Goal: Find specific page/section: Find specific page/section

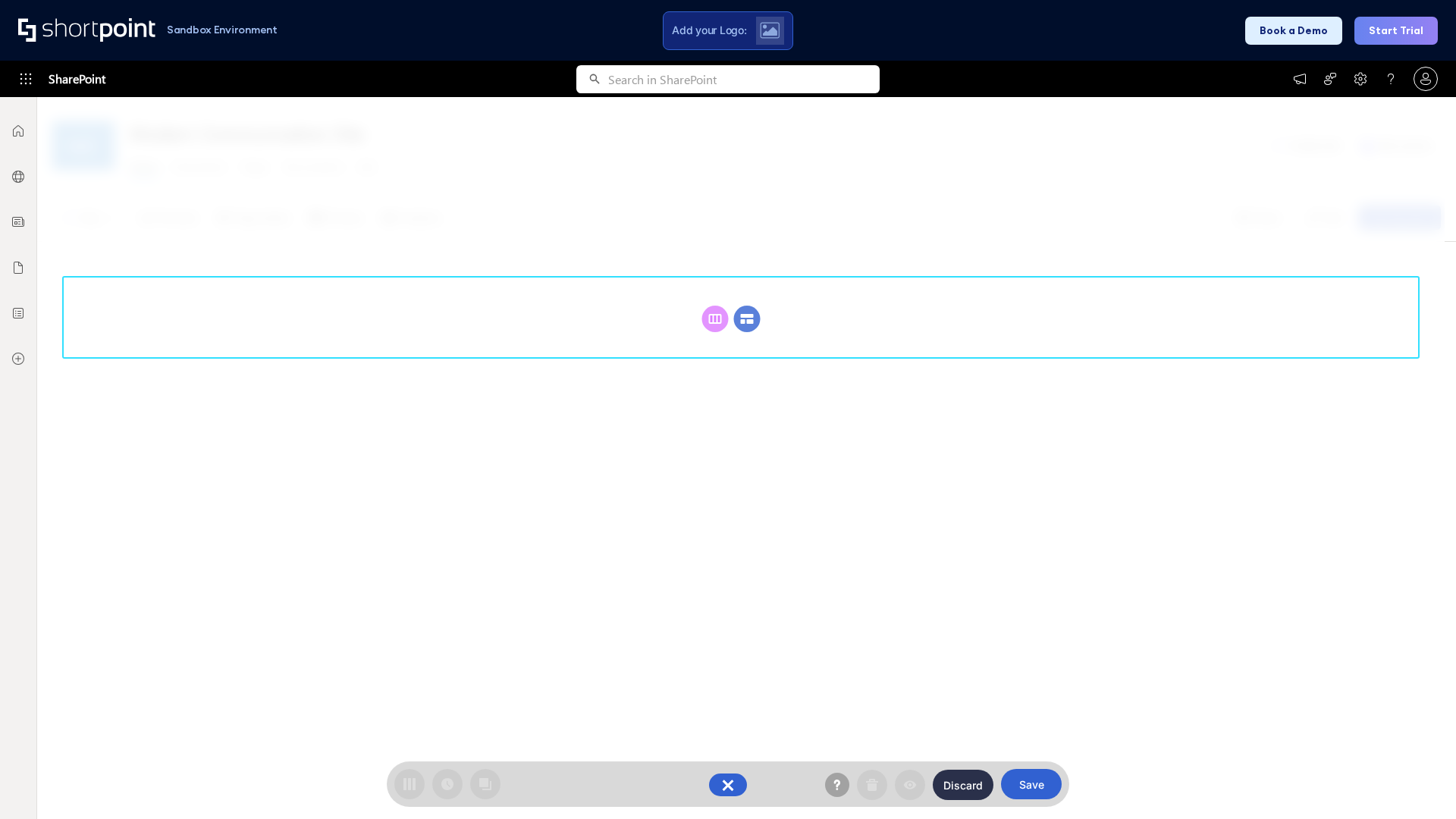
scroll to position [208, 0]
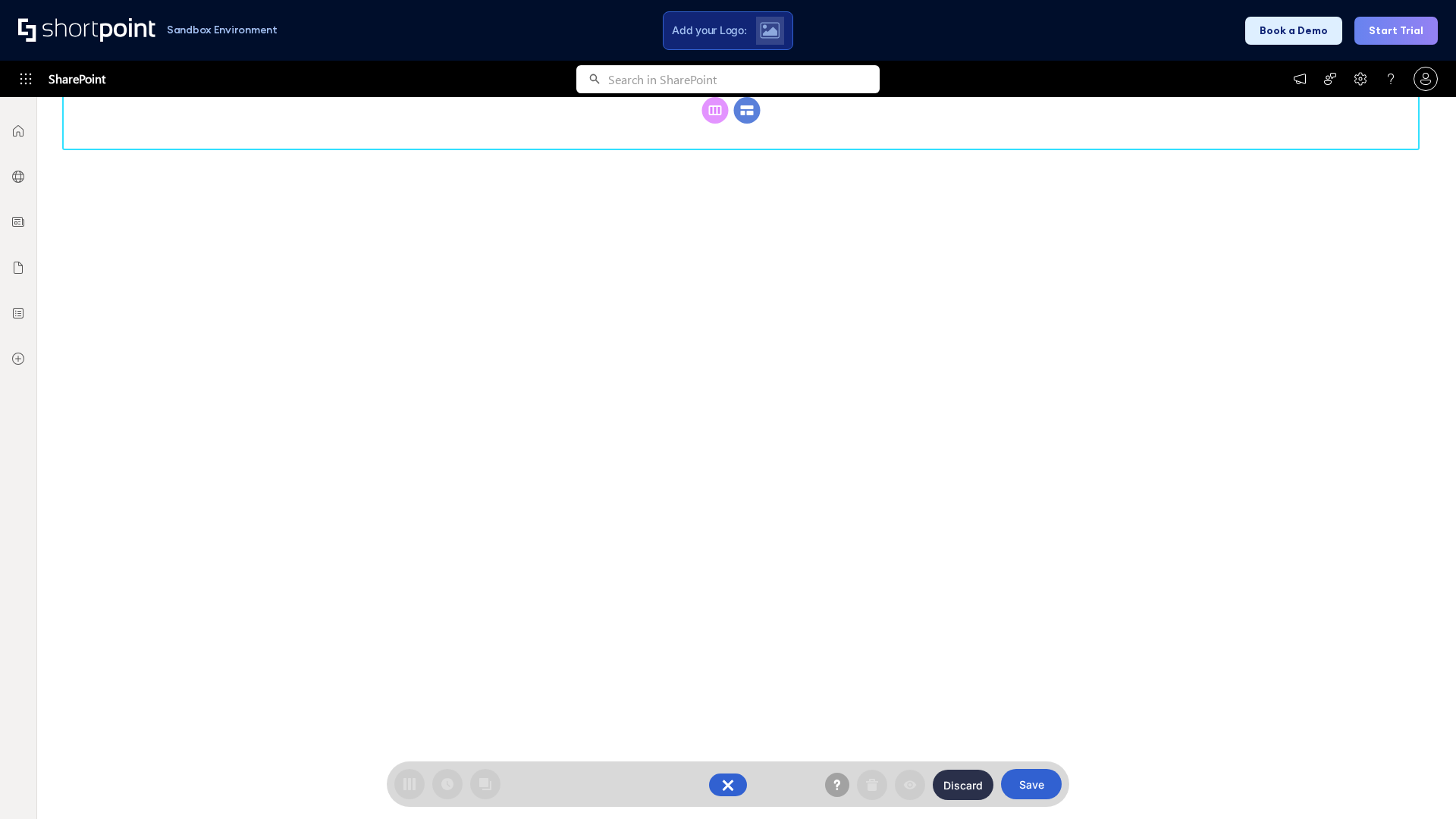
click at [747, 124] on circle at bounding box center [747, 110] width 26 height 26
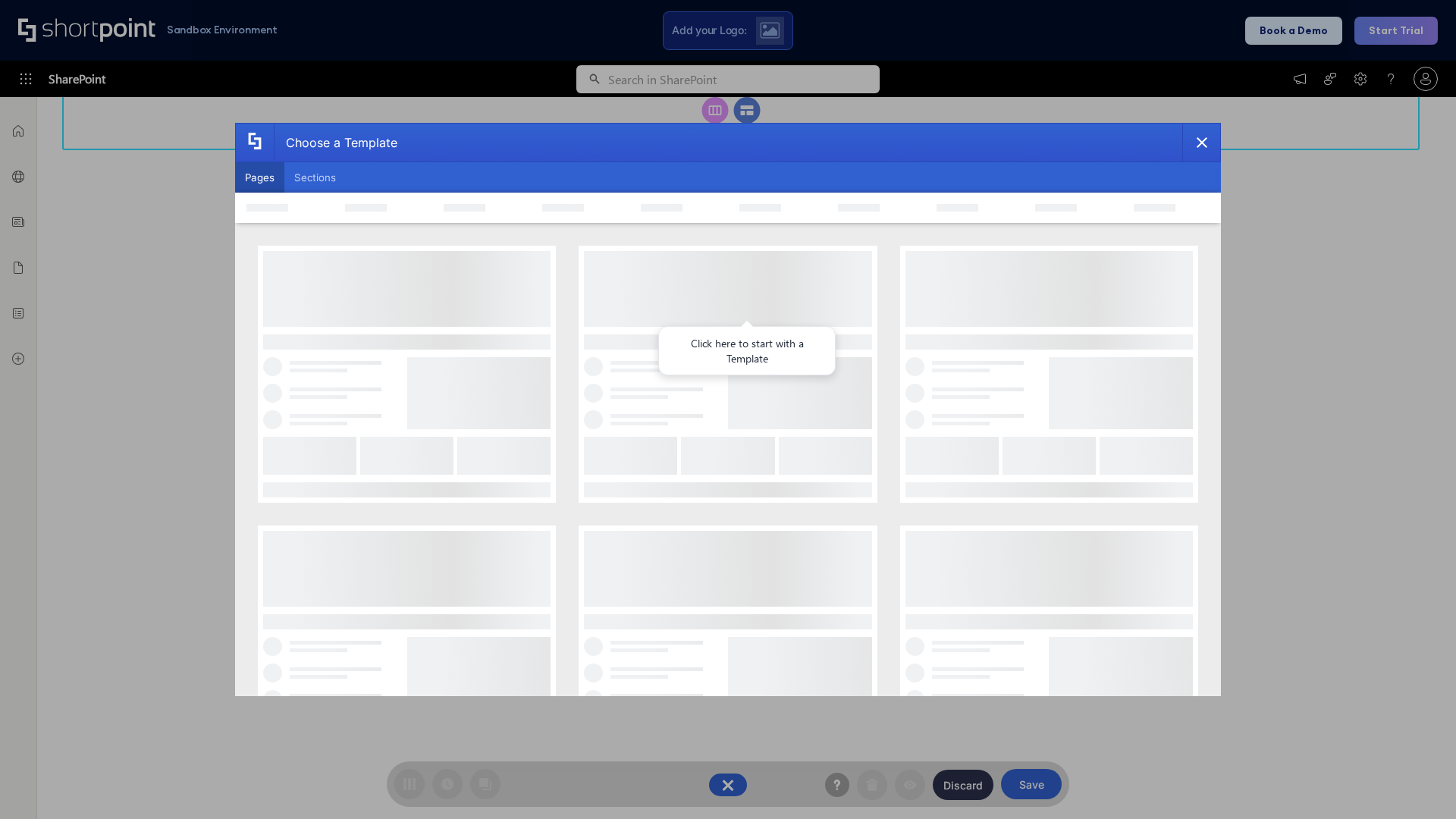
scroll to position [0, 0]
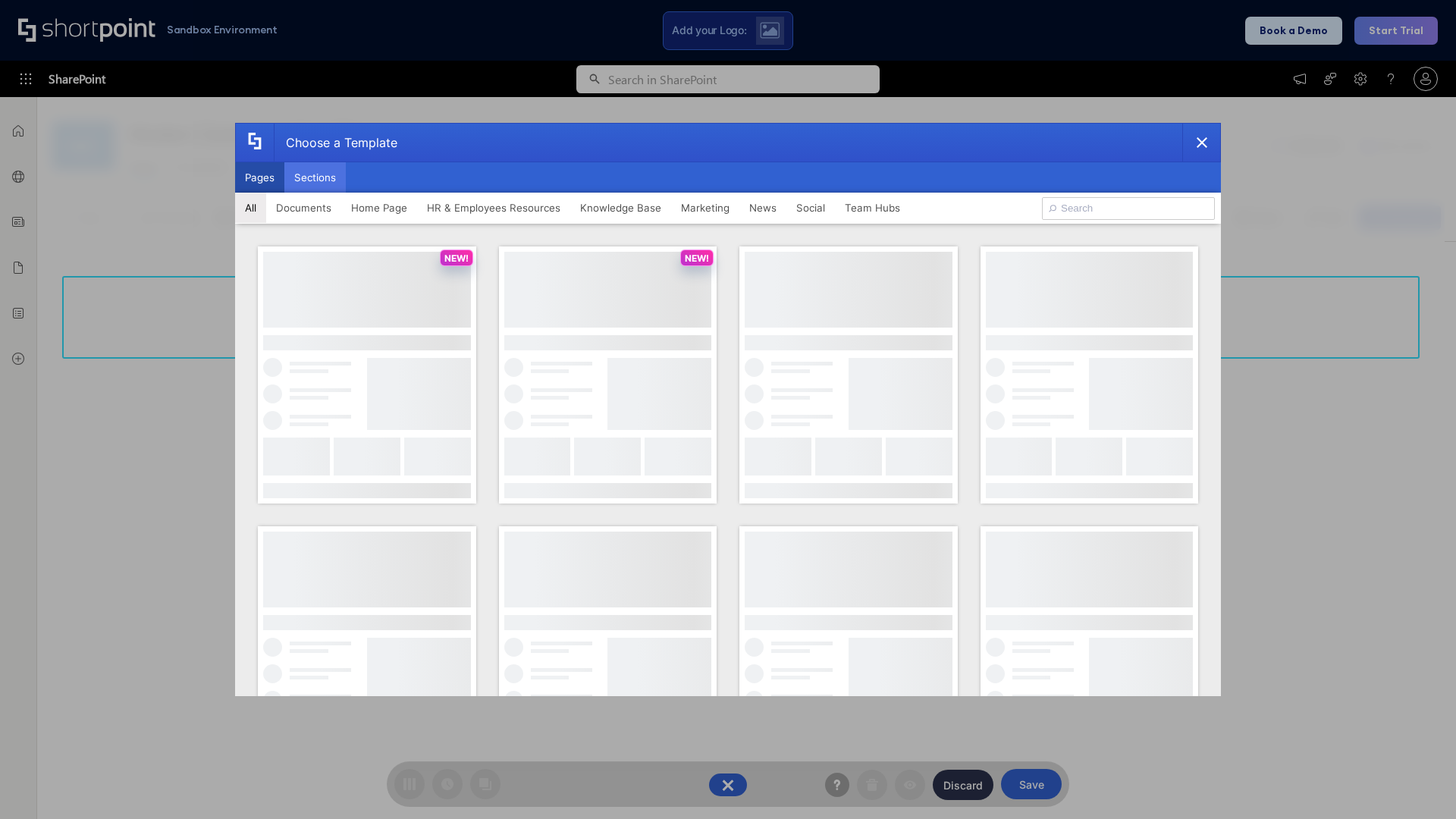
click at [315, 177] on button "Sections" at bounding box center [315, 177] width 62 height 30
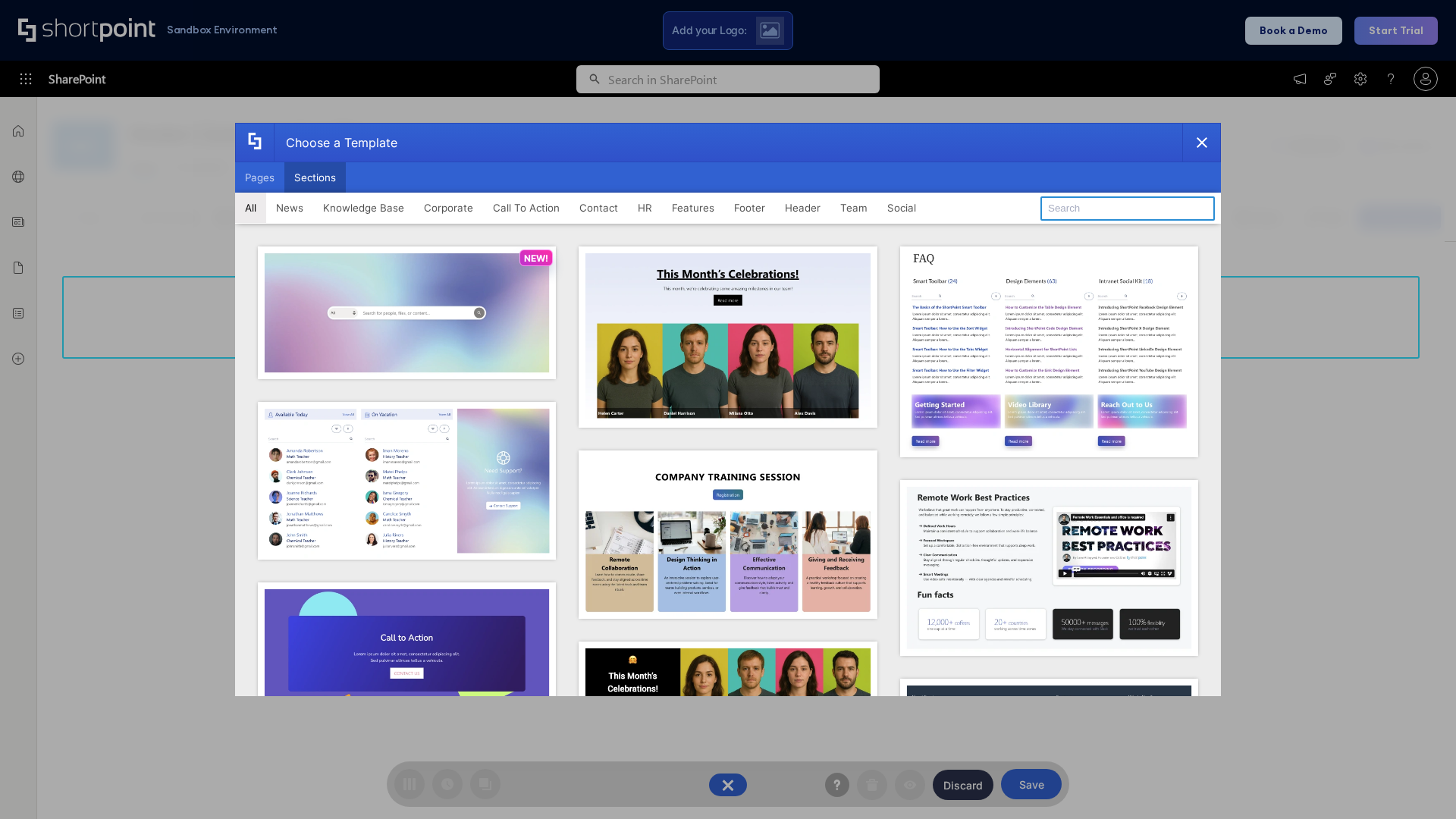
type input "Social"
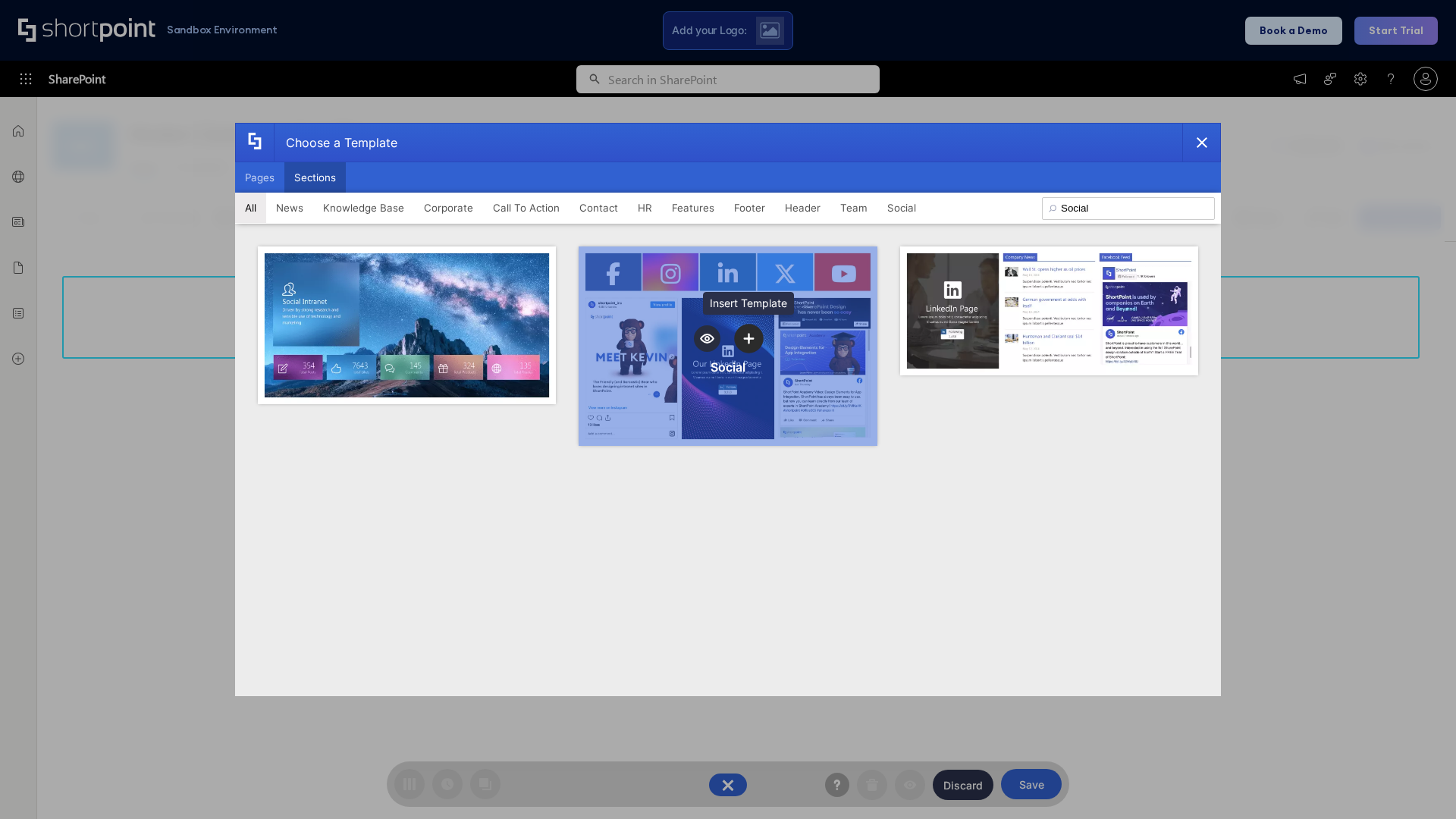
click at [749, 339] on icon "template selector" at bounding box center [748, 338] width 11 height 11
